Goal: Information Seeking & Learning: Find specific fact

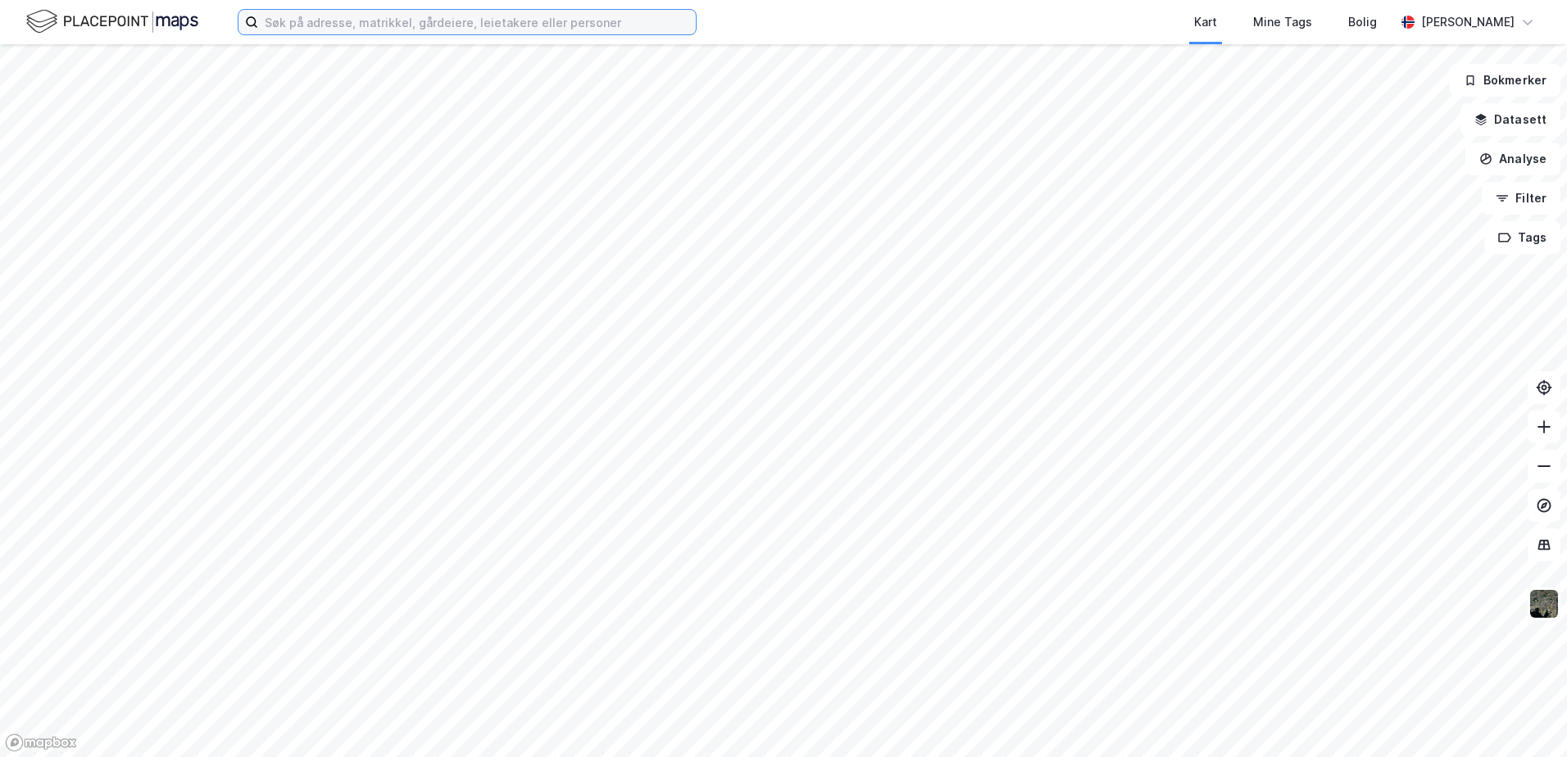
click at [325, 20] on input at bounding box center [477, 22] width 438 height 25
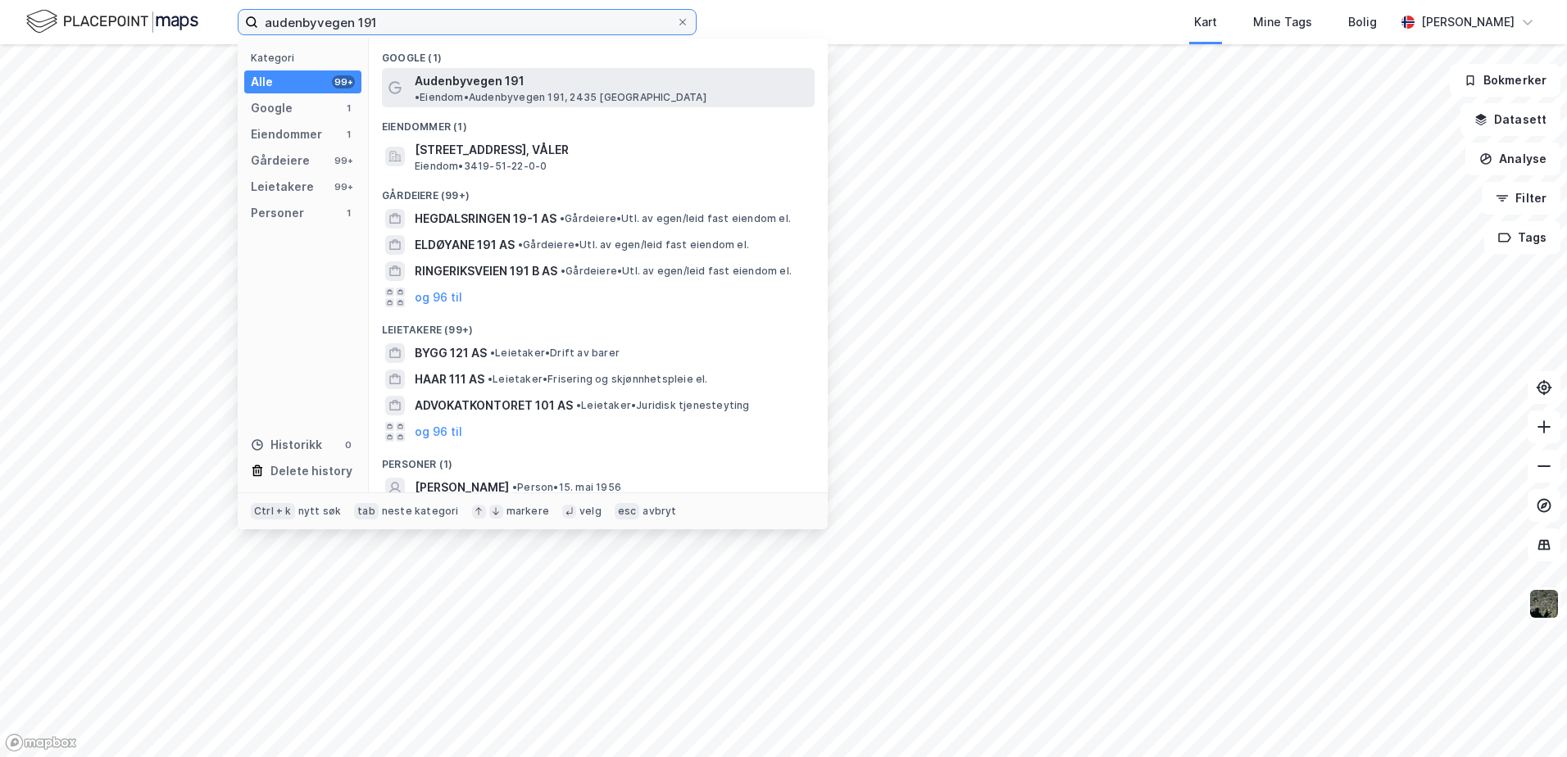
type input "audenbyvegen 191"
click at [448, 83] on span "Audenbyvegen 191" at bounding box center [470, 81] width 110 height 20
